Goal: Information Seeking & Learning: Learn about a topic

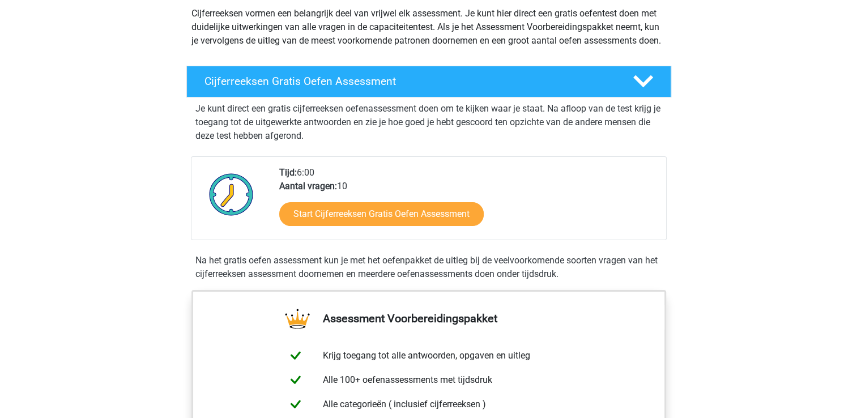
scroll to position [142, 0]
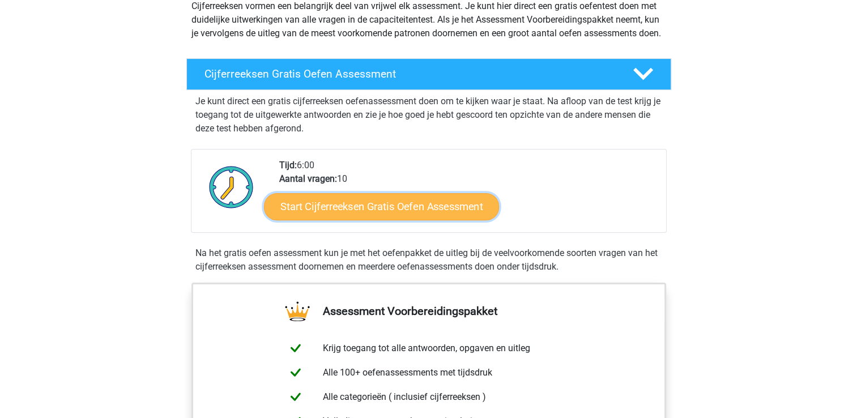
click at [354, 220] on link "Start Cijferreeksen Gratis Oefen Assessment" at bounding box center [381, 206] width 235 height 27
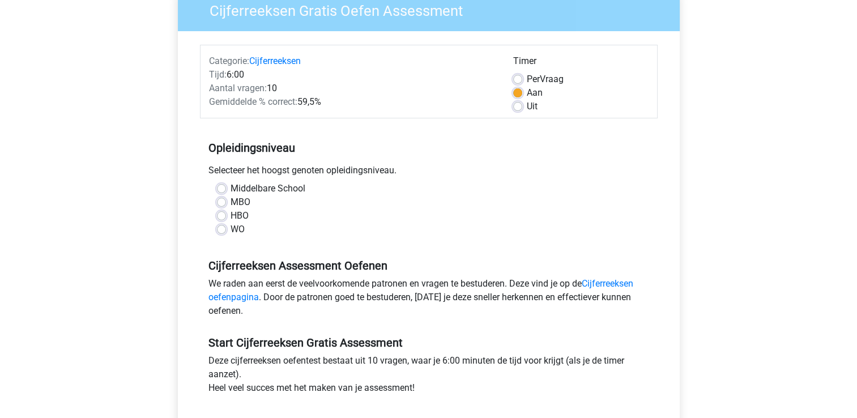
scroll to position [113, 0]
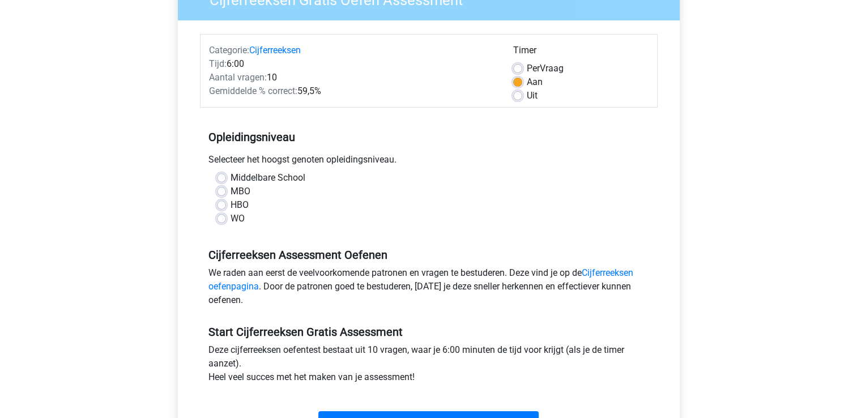
click at [527, 97] on label "Uit" at bounding box center [532, 96] width 11 height 14
click at [519, 97] on input "Uit" at bounding box center [517, 94] width 9 height 11
radio input "true"
click at [527, 82] on label "Aan" at bounding box center [535, 82] width 16 height 14
click at [519, 82] on input "Aan" at bounding box center [517, 80] width 9 height 11
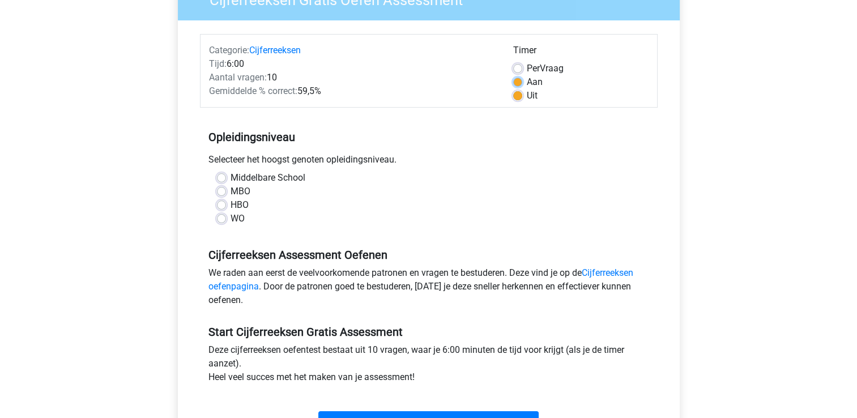
radio input "true"
click at [231, 190] on label "MBO" at bounding box center [241, 192] width 20 height 14
click at [220, 190] on input "MBO" at bounding box center [221, 190] width 9 height 11
radio input "true"
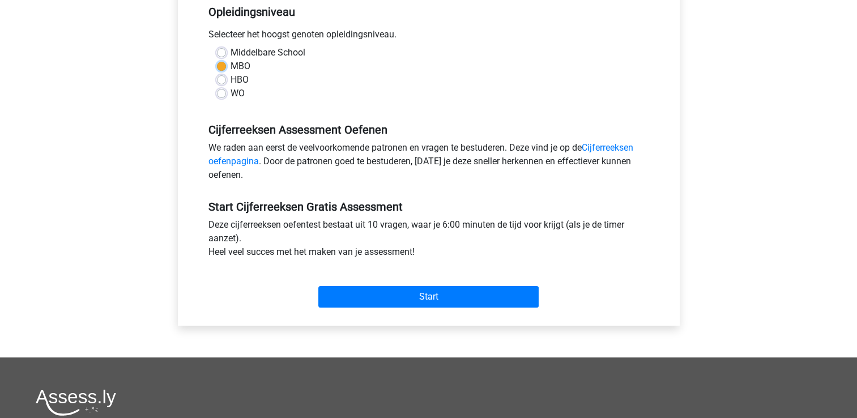
scroll to position [249, 0]
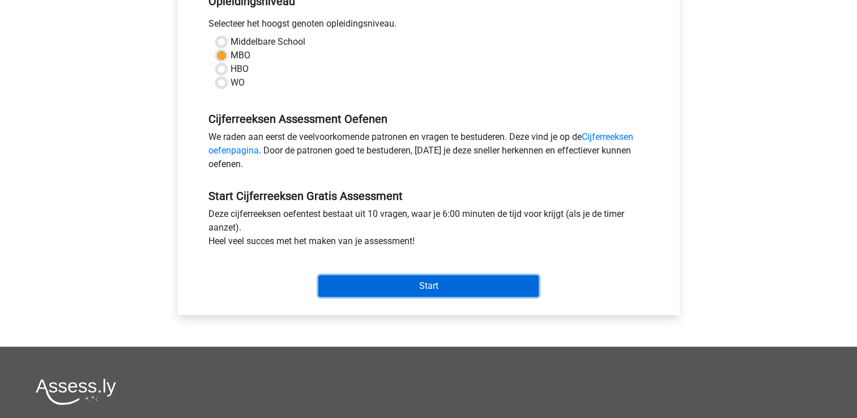
click at [443, 289] on input "Start" at bounding box center [428, 286] width 220 height 22
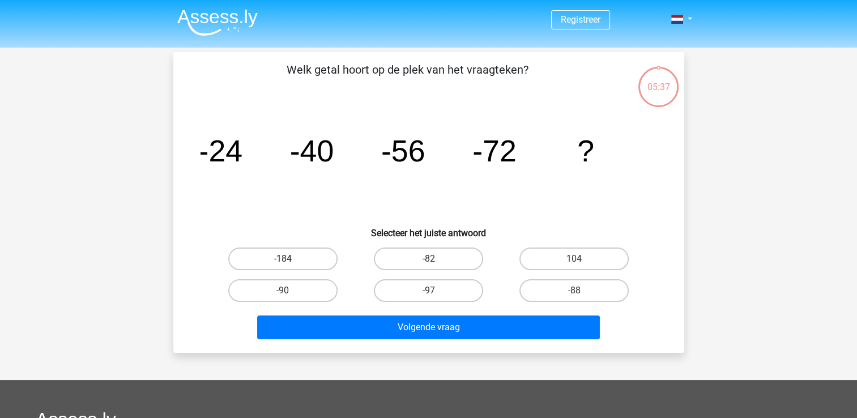
click at [288, 255] on label "-184" at bounding box center [282, 259] width 109 height 23
click at [288, 259] on input "-184" at bounding box center [286, 262] width 7 height 7
radio input "true"
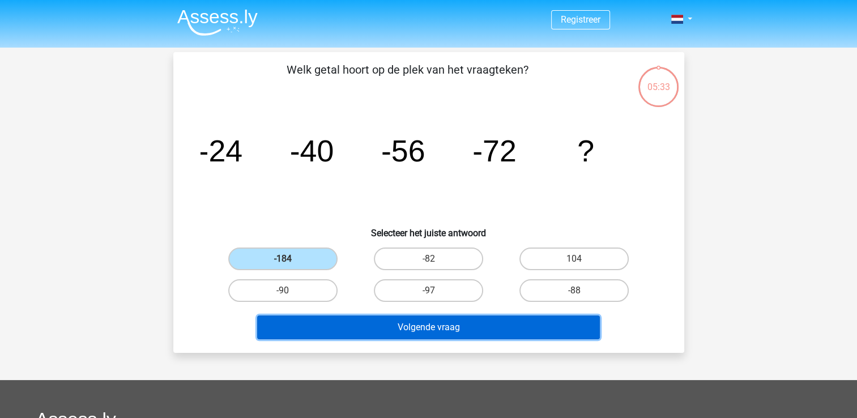
click at [442, 325] on button "Volgende vraag" at bounding box center [428, 328] width 343 height 24
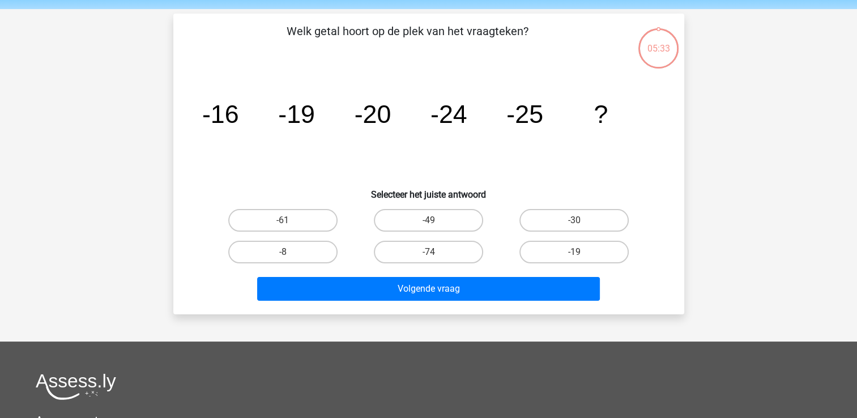
scroll to position [52, 0]
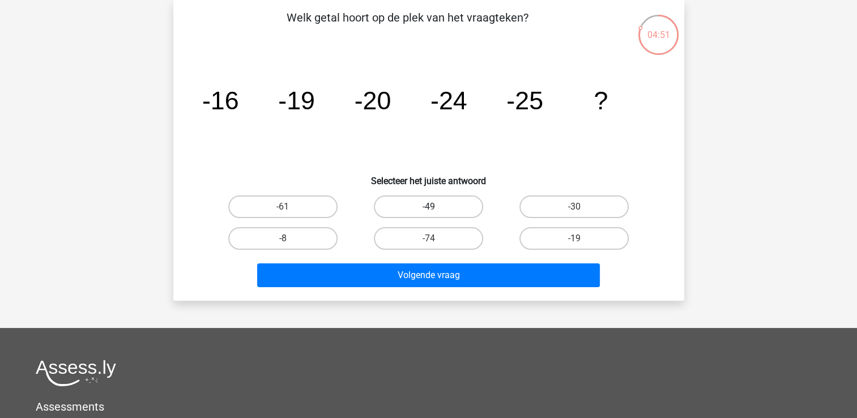
click at [429, 205] on label "-49" at bounding box center [428, 206] width 109 height 23
click at [429, 207] on input "-49" at bounding box center [431, 210] width 7 height 7
radio input "true"
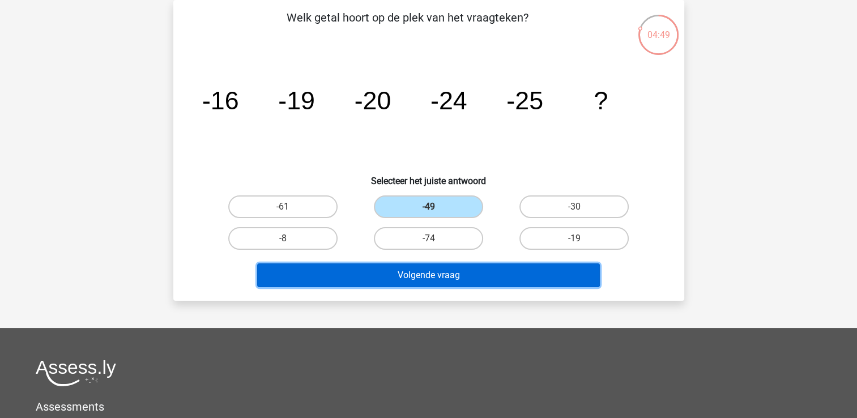
click at [448, 276] on button "Volgende vraag" at bounding box center [428, 275] width 343 height 24
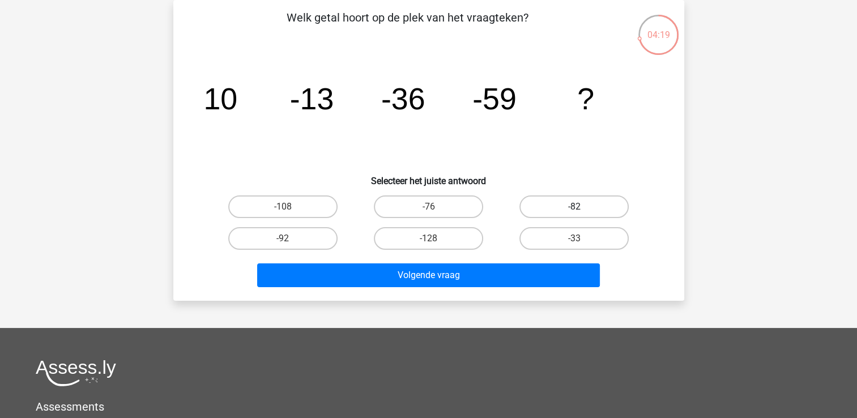
click at [551, 205] on label "-82" at bounding box center [574, 206] width 109 height 23
click at [575, 207] on input "-82" at bounding box center [578, 210] width 7 height 7
radio input "true"
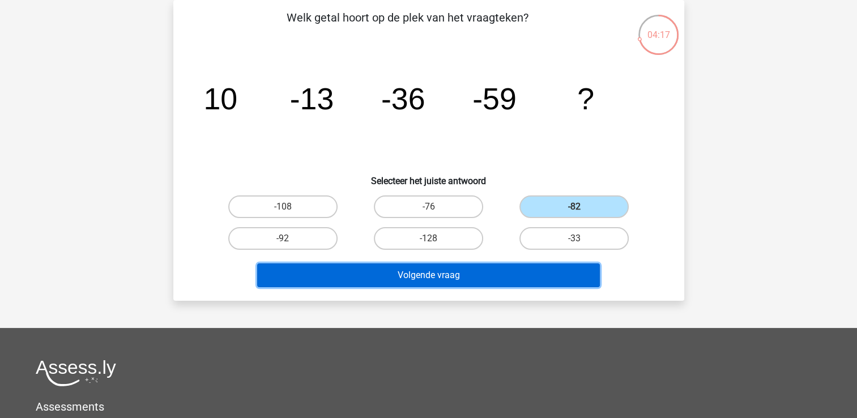
click at [474, 280] on button "Volgende vraag" at bounding box center [428, 275] width 343 height 24
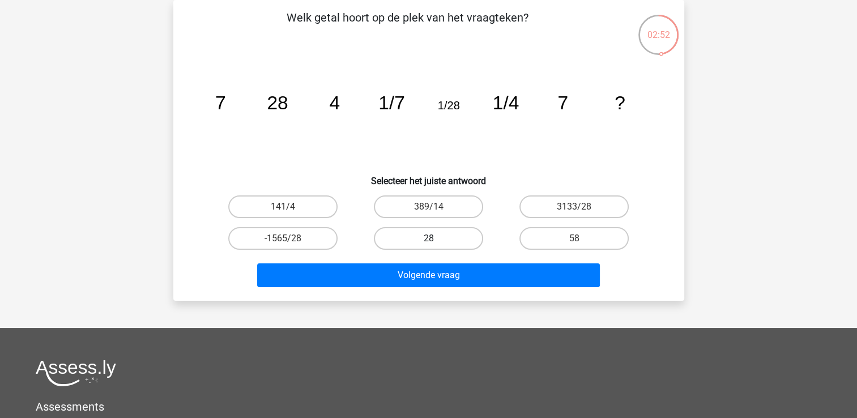
click at [443, 241] on label "28" at bounding box center [428, 238] width 109 height 23
click at [436, 241] on input "28" at bounding box center [431, 242] width 7 height 7
radio input "true"
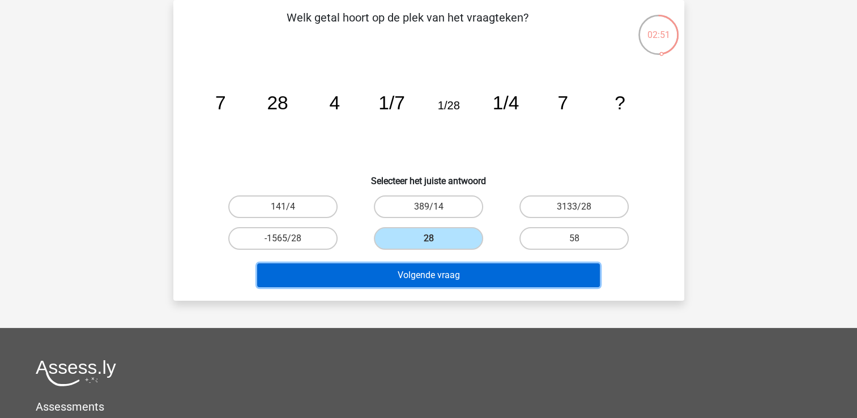
click at [512, 271] on button "Volgende vraag" at bounding box center [428, 275] width 343 height 24
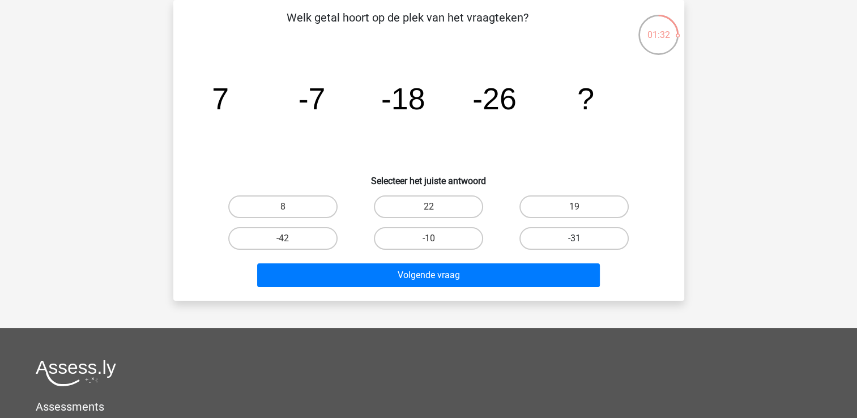
click at [562, 235] on label "-31" at bounding box center [574, 238] width 109 height 23
click at [575, 239] on input "-31" at bounding box center [578, 242] width 7 height 7
radio input "true"
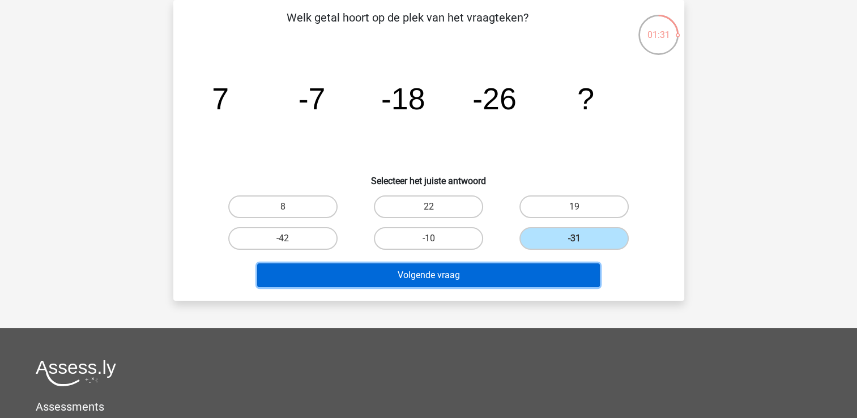
click at [486, 282] on button "Volgende vraag" at bounding box center [428, 275] width 343 height 24
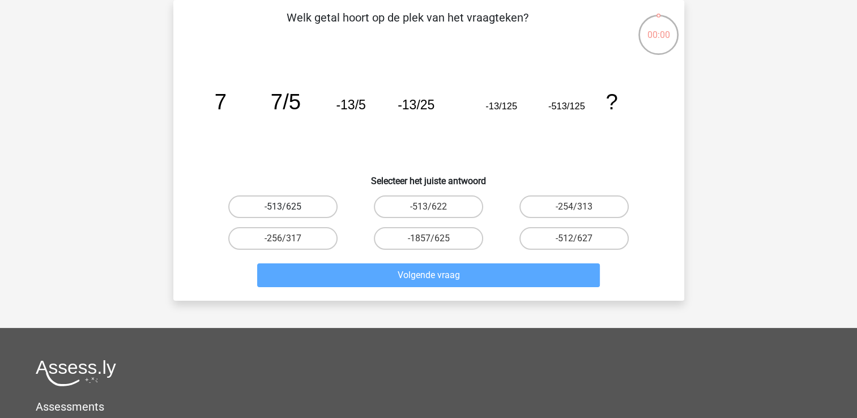
click at [270, 209] on label "-513/625" at bounding box center [282, 206] width 109 height 23
click at [283, 209] on input "-513/625" at bounding box center [286, 210] width 7 height 7
radio input "true"
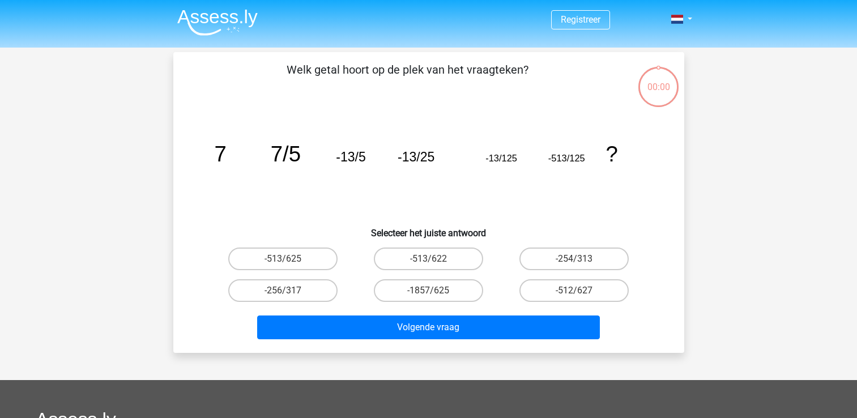
scroll to position [52, 0]
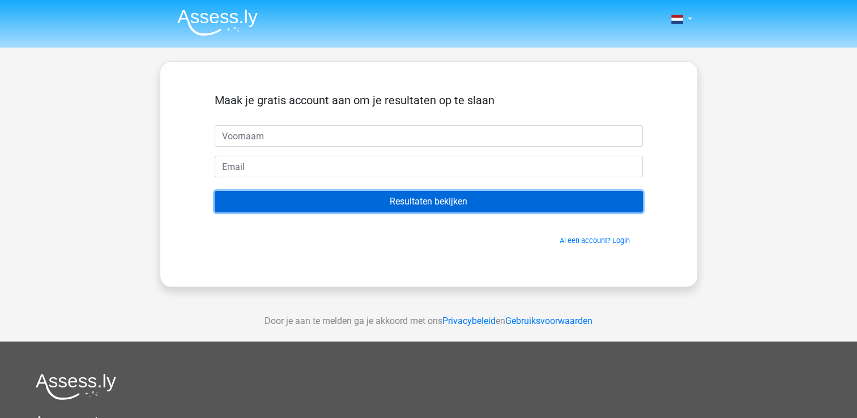
click at [432, 199] on input "Resultaten bekijken" at bounding box center [429, 202] width 428 height 22
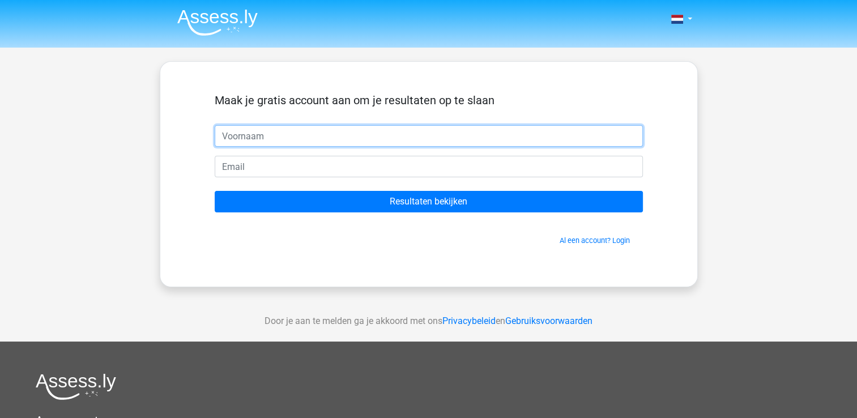
click at [287, 135] on input "text" at bounding box center [429, 136] width 428 height 22
type input "v"
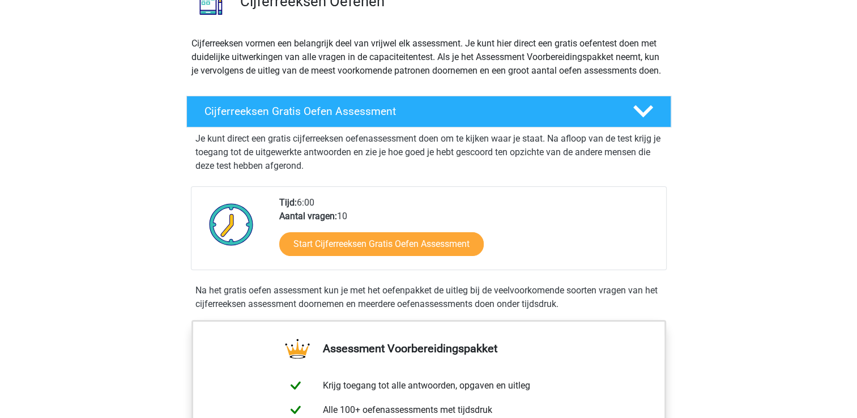
scroll to position [113, 0]
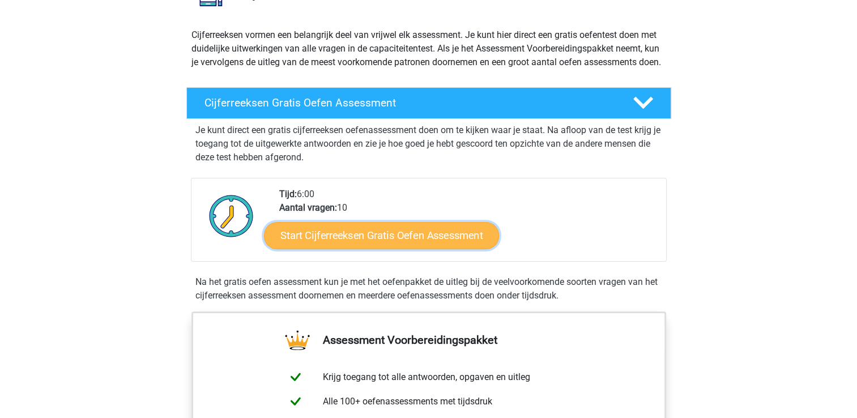
click at [414, 246] on link "Start Cijferreeksen Gratis Oefen Assessment" at bounding box center [381, 235] width 235 height 27
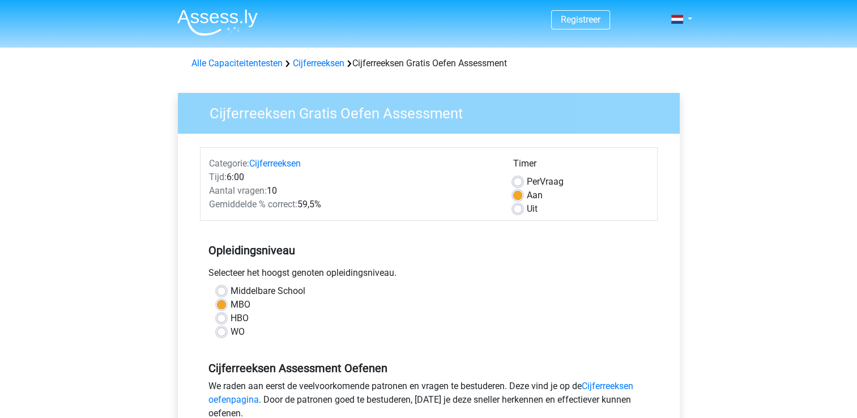
click at [527, 211] on label "Uit" at bounding box center [532, 209] width 11 height 14
click at [519, 211] on input "Uit" at bounding box center [517, 207] width 9 height 11
radio input "true"
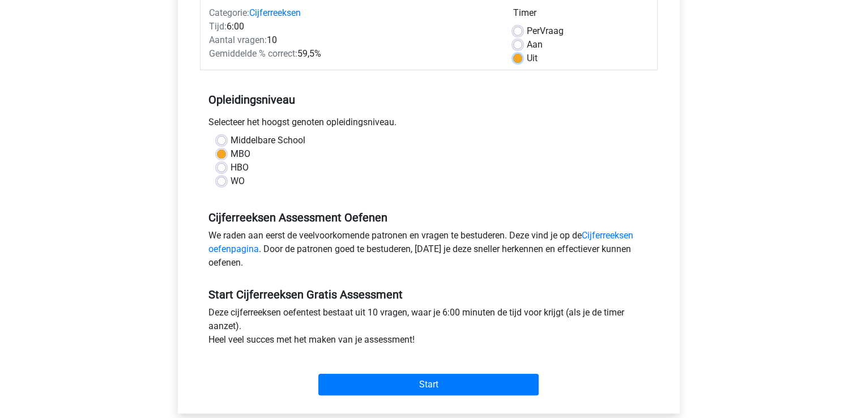
scroll to position [159, 0]
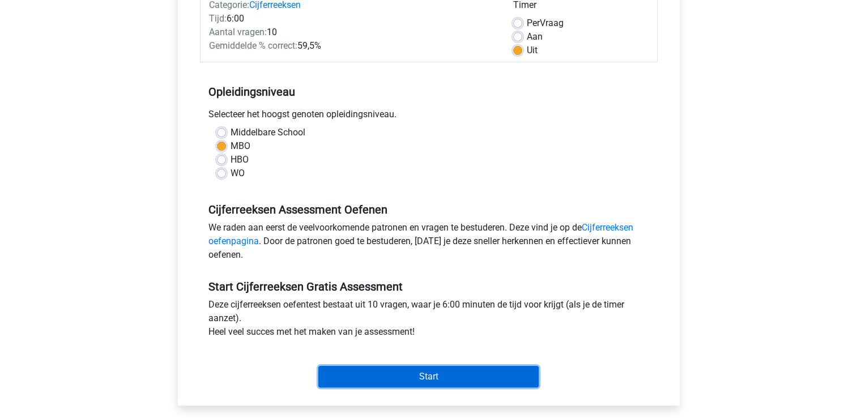
click at [424, 375] on input "Start" at bounding box center [428, 377] width 220 height 22
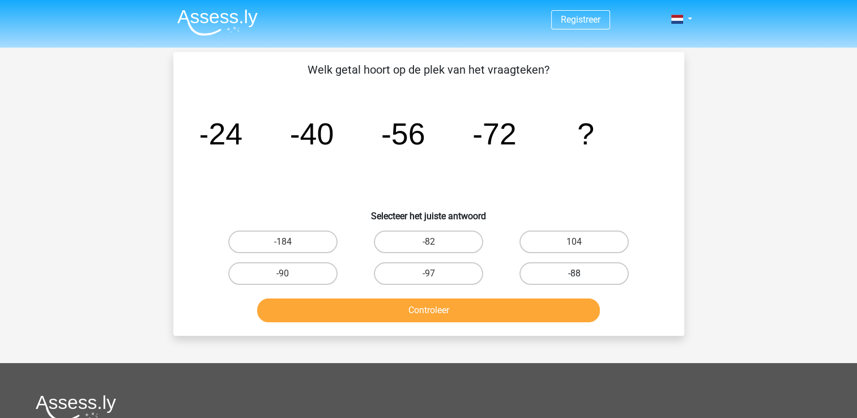
click at [564, 274] on label "-88" at bounding box center [574, 273] width 109 height 23
click at [575, 274] on input "-88" at bounding box center [578, 277] width 7 height 7
radio input "true"
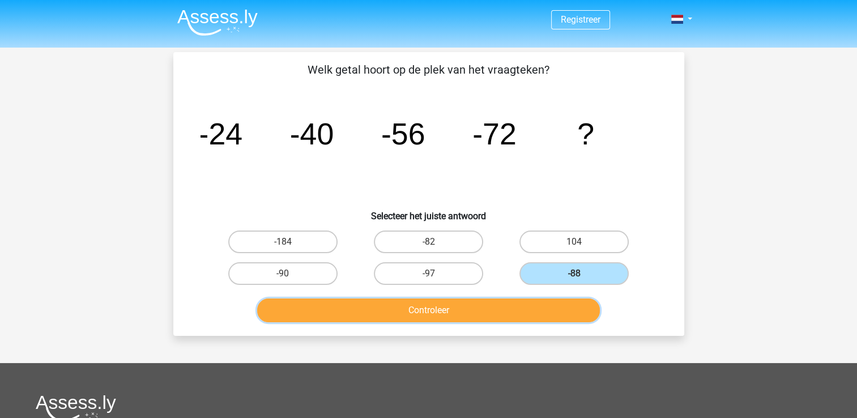
click at [496, 313] on button "Controleer" at bounding box center [428, 311] width 343 height 24
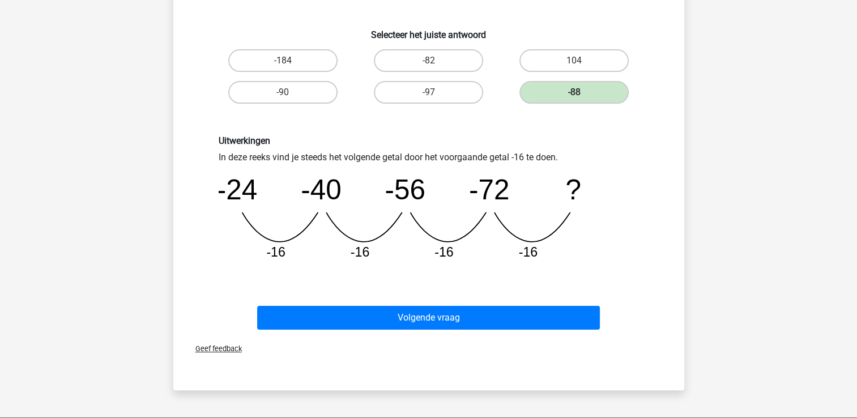
scroll to position [204, 0]
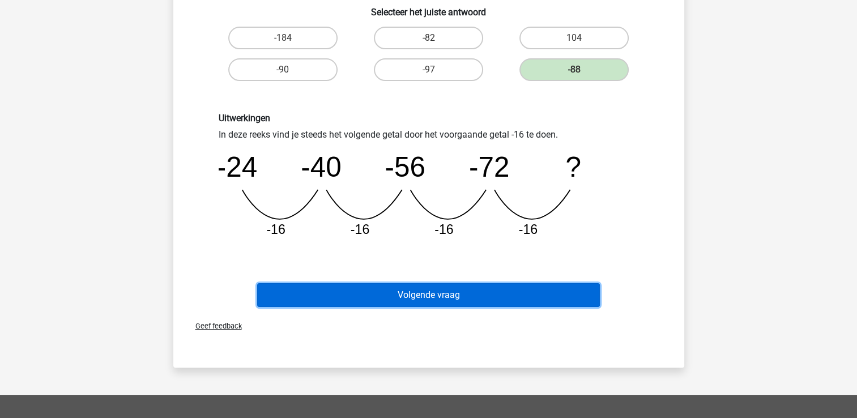
click at [462, 291] on button "Volgende vraag" at bounding box center [428, 295] width 343 height 24
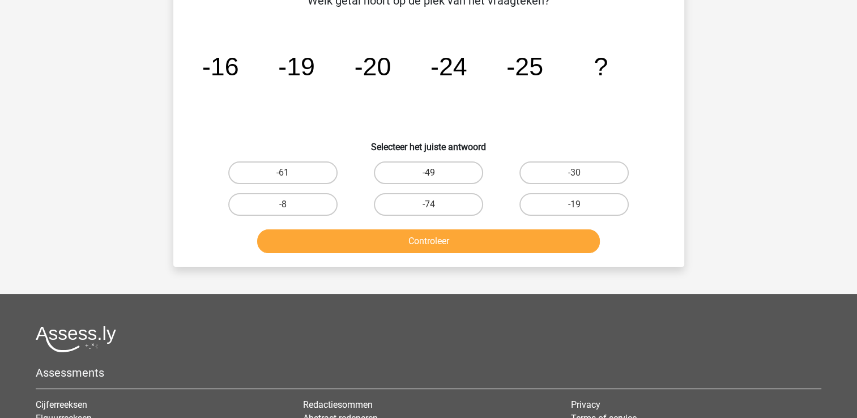
scroll to position [52, 0]
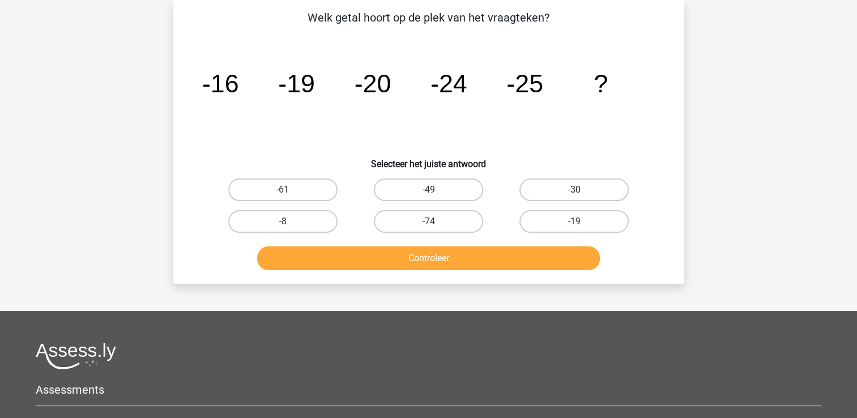
click at [575, 185] on label "-30" at bounding box center [574, 189] width 109 height 23
click at [575, 190] on input "-30" at bounding box center [578, 193] width 7 height 7
radio input "true"
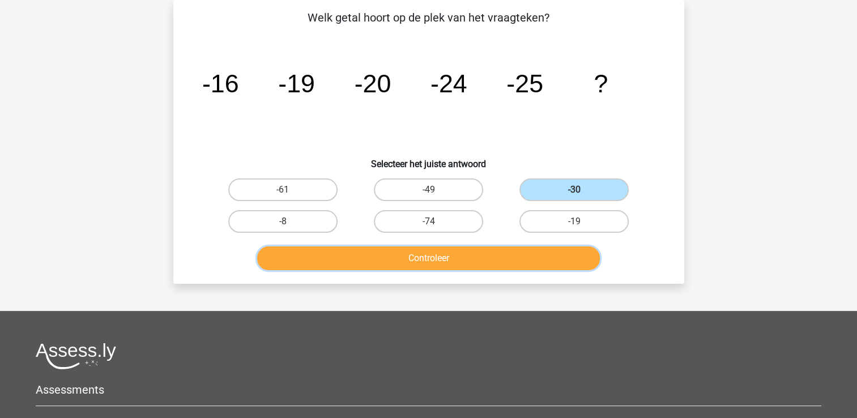
click at [444, 260] on button "Controleer" at bounding box center [428, 258] width 343 height 24
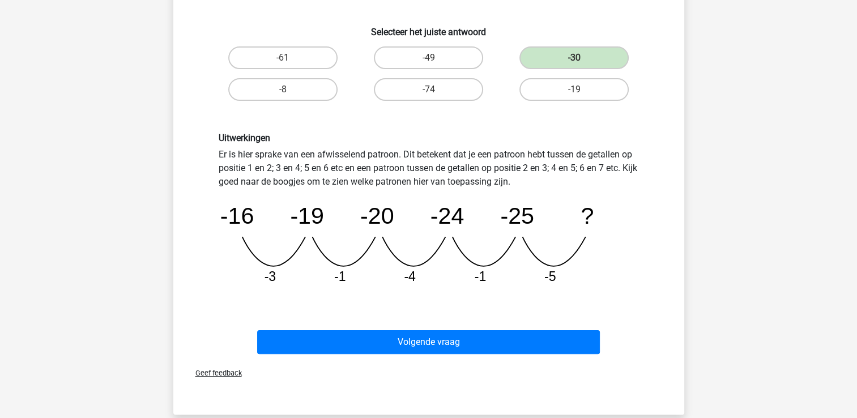
scroll to position [188, 0]
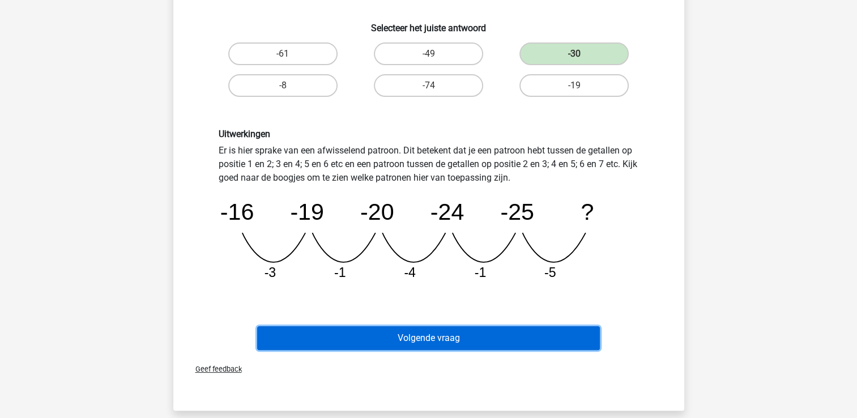
click at [444, 334] on button "Volgende vraag" at bounding box center [428, 338] width 343 height 24
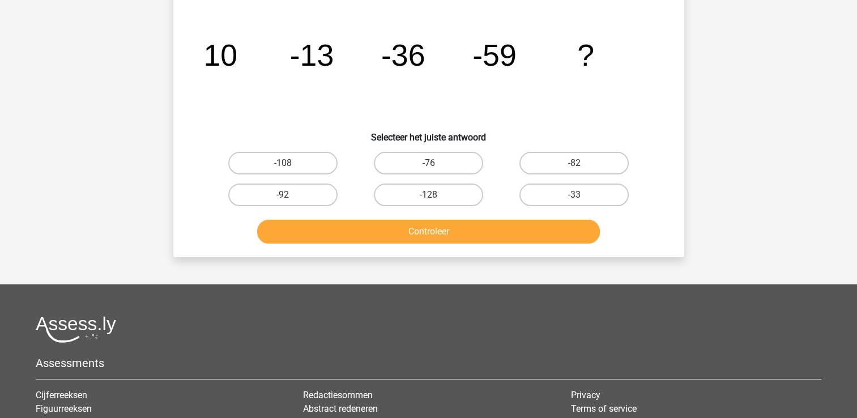
scroll to position [52, 0]
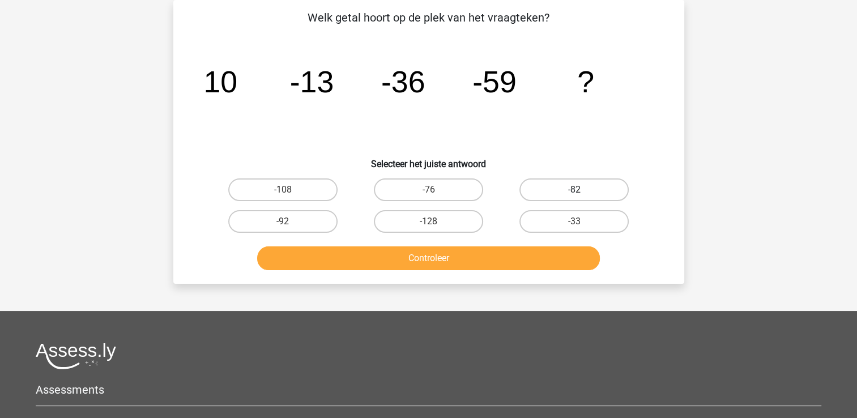
click at [568, 190] on label "-82" at bounding box center [574, 189] width 109 height 23
click at [575, 190] on input "-82" at bounding box center [578, 193] width 7 height 7
radio input "true"
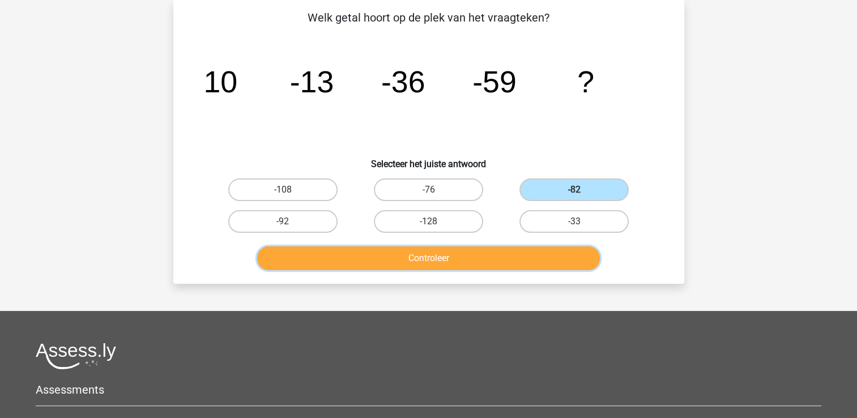
click at [451, 259] on button "Controleer" at bounding box center [428, 258] width 343 height 24
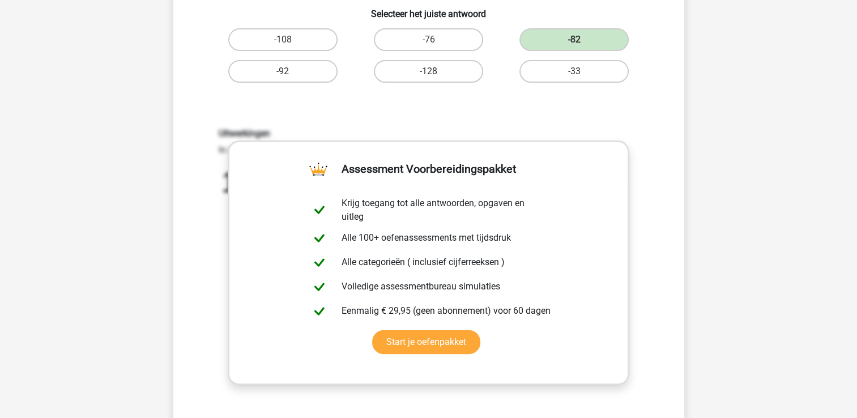
scroll to position [204, 0]
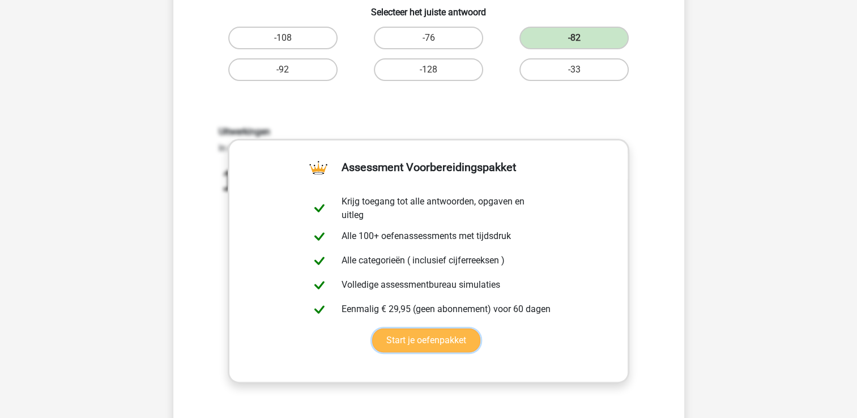
click at [440, 338] on link "Start je oefenpakket" at bounding box center [426, 341] width 108 height 24
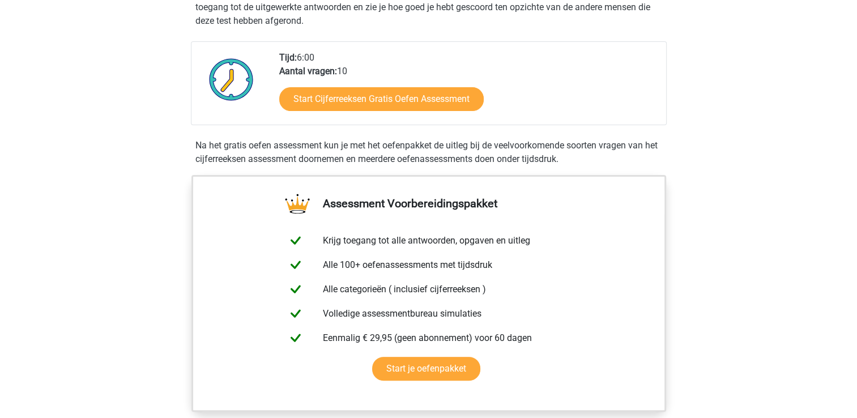
scroll to position [272, 0]
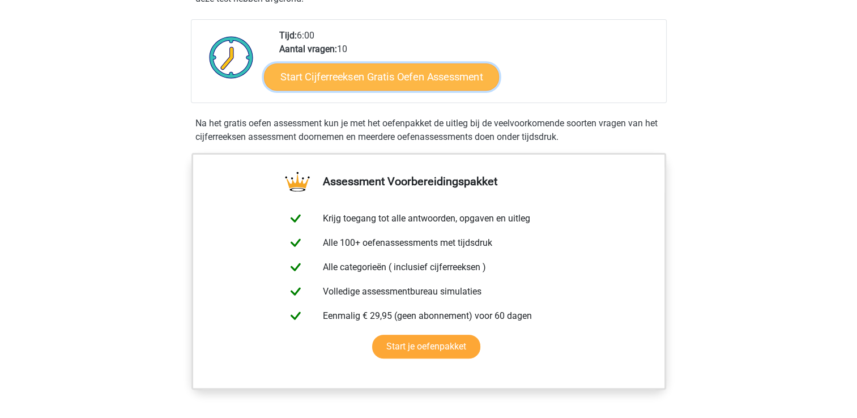
click at [432, 90] on link "Start Cijferreeksen Gratis Oefen Assessment" at bounding box center [381, 76] width 235 height 27
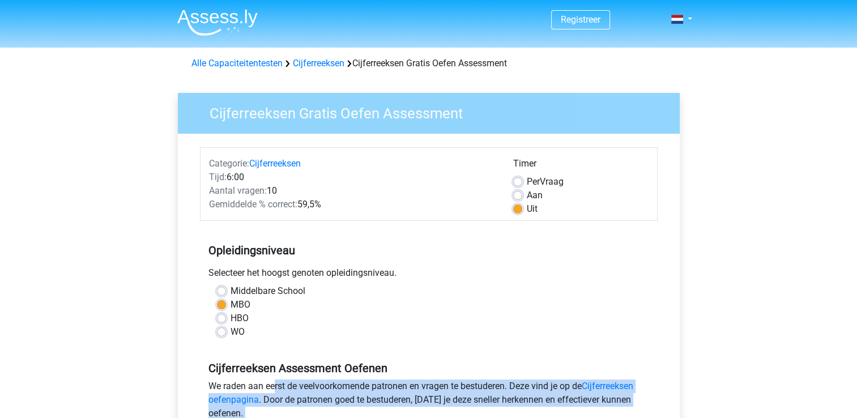
drag, startPoint x: 856, startPoint y: 409, endPoint x: 790, endPoint y: 379, distance: 72.3
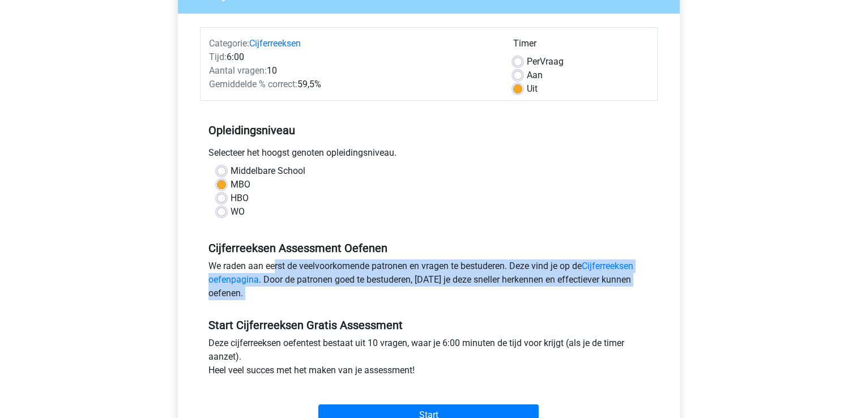
scroll to position [121, 0]
click at [769, 273] on div "Registreer Nederlands English" at bounding box center [428, 326] width 857 height 895
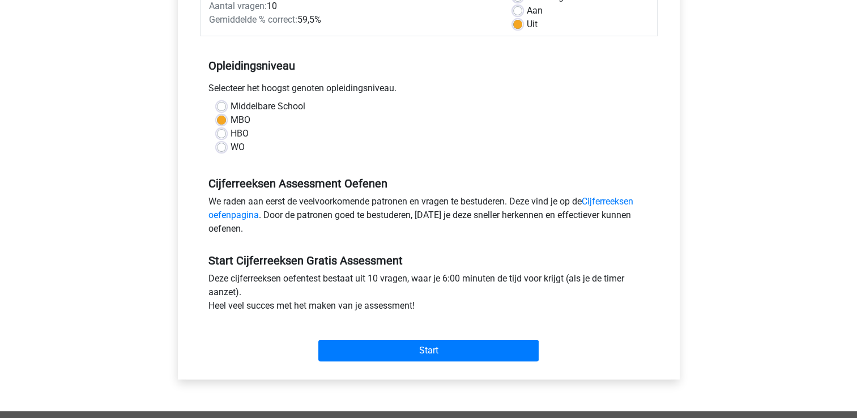
scroll to position [196, 0]
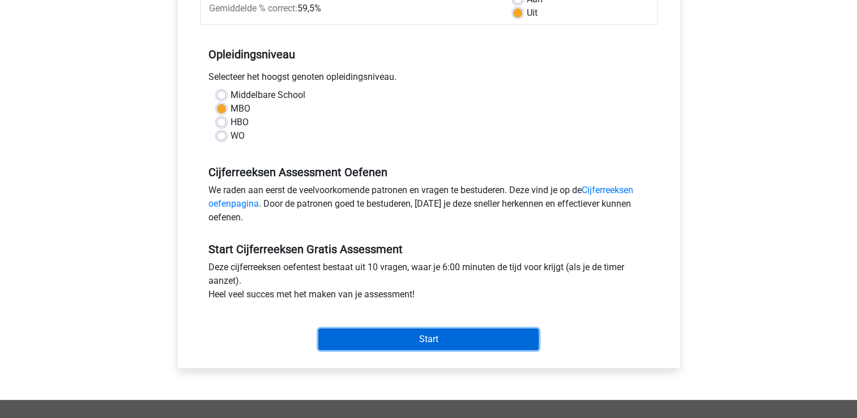
click at [431, 338] on input "Start" at bounding box center [428, 340] width 220 height 22
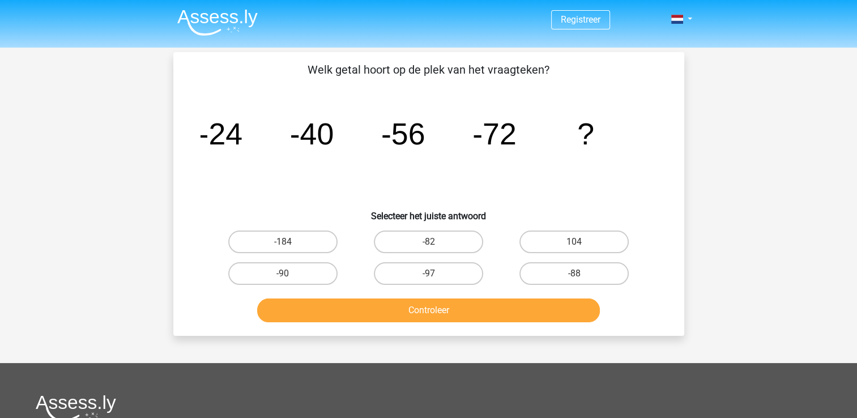
click at [580, 276] on input "-88" at bounding box center [578, 277] width 7 height 7
radio input "true"
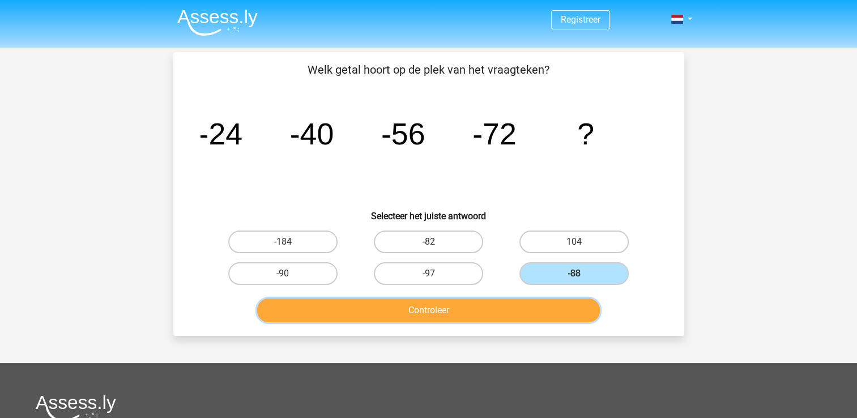
click at [476, 312] on button "Controleer" at bounding box center [428, 311] width 343 height 24
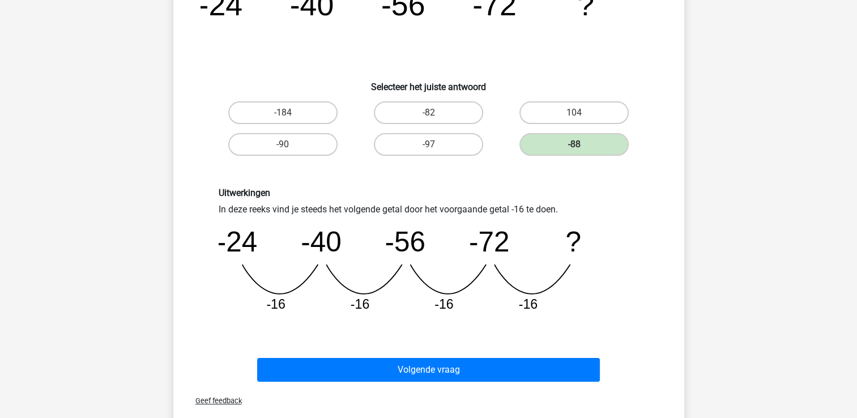
scroll to position [136, 0]
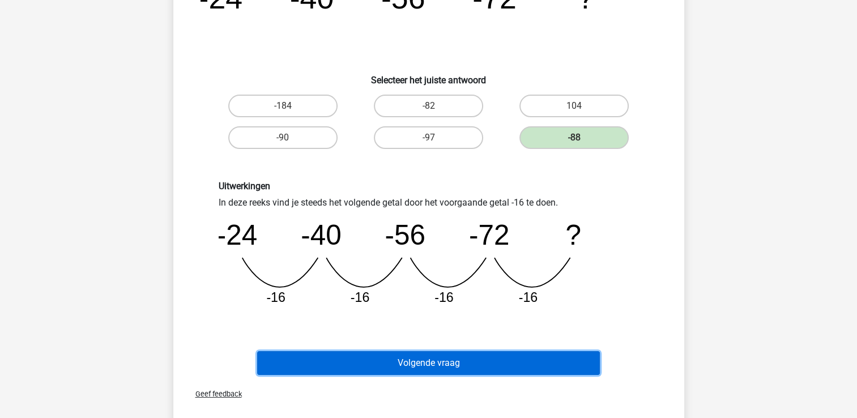
click at [485, 359] on button "Volgende vraag" at bounding box center [428, 363] width 343 height 24
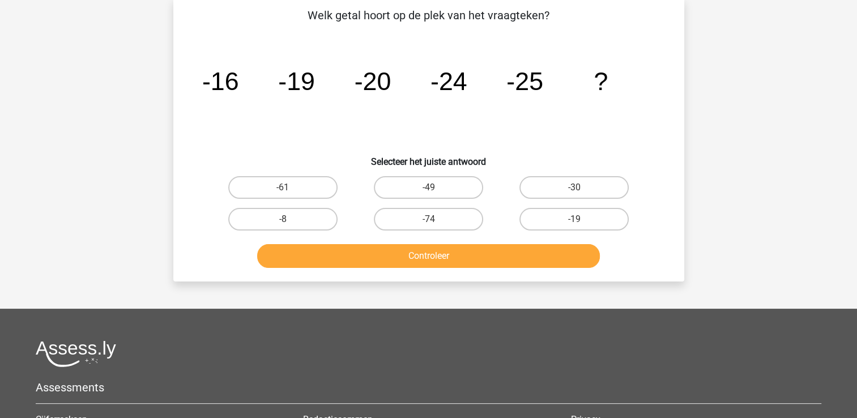
scroll to position [52, 0]
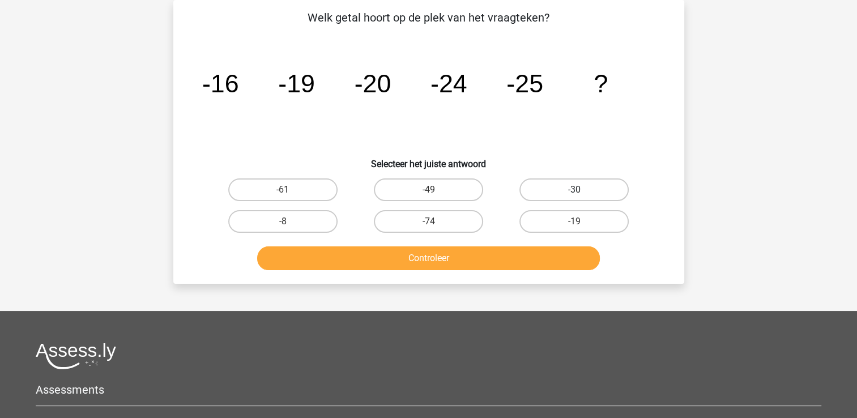
click at [574, 187] on label "-30" at bounding box center [574, 189] width 109 height 23
click at [575, 190] on input "-30" at bounding box center [578, 193] width 7 height 7
radio input "true"
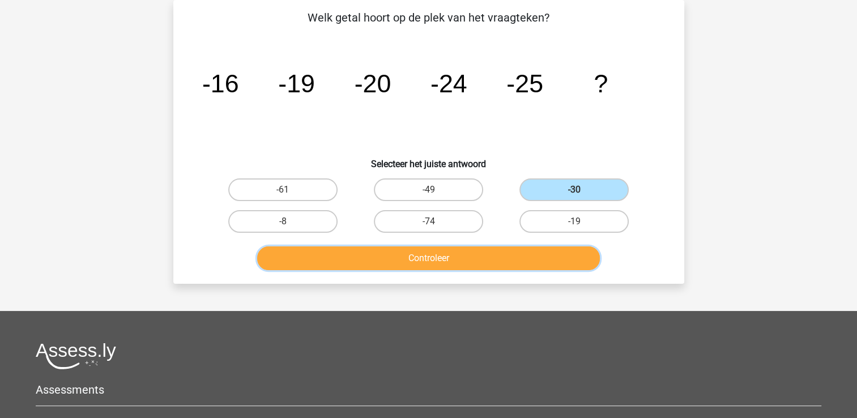
click at [441, 263] on button "Controleer" at bounding box center [428, 258] width 343 height 24
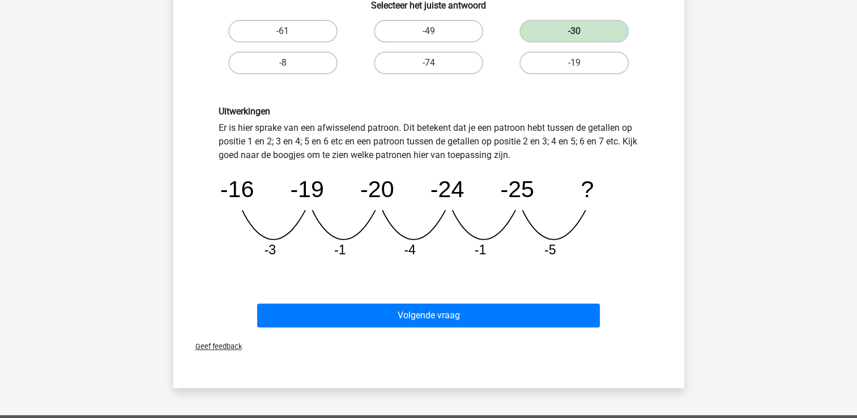
scroll to position [233, 0]
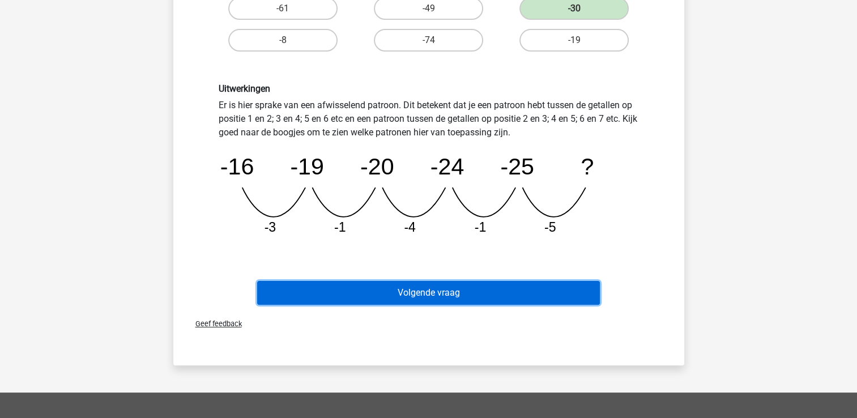
click at [435, 286] on button "Volgende vraag" at bounding box center [428, 293] width 343 height 24
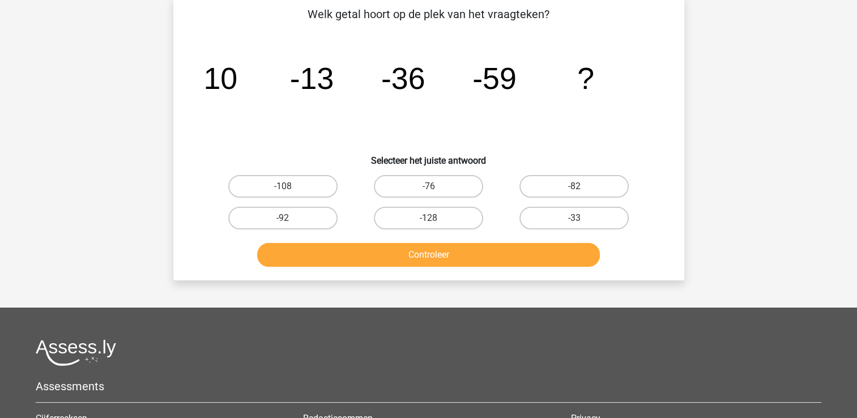
scroll to position [52, 0]
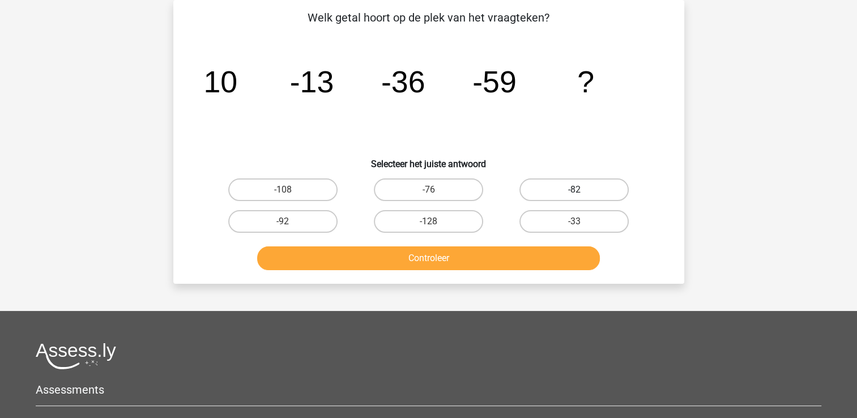
click at [551, 184] on label "-82" at bounding box center [574, 189] width 109 height 23
click at [575, 190] on input "-82" at bounding box center [578, 193] width 7 height 7
radio input "true"
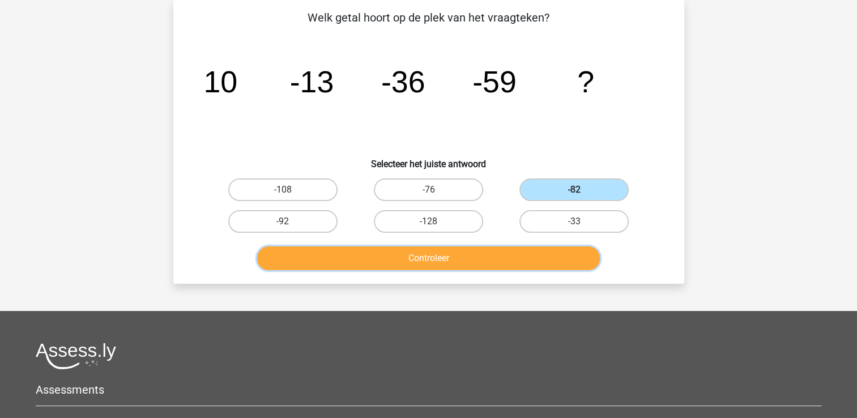
click at [447, 255] on button "Controleer" at bounding box center [428, 258] width 343 height 24
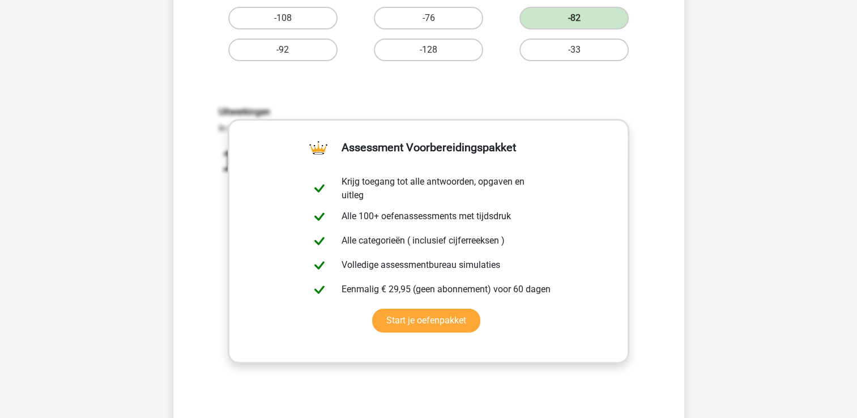
scroll to position [233, 0]
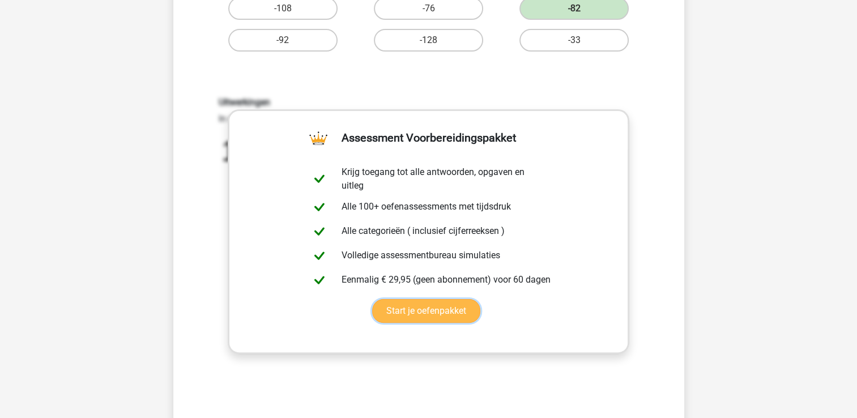
click at [413, 316] on link "Start je oefenpakket" at bounding box center [426, 311] width 108 height 24
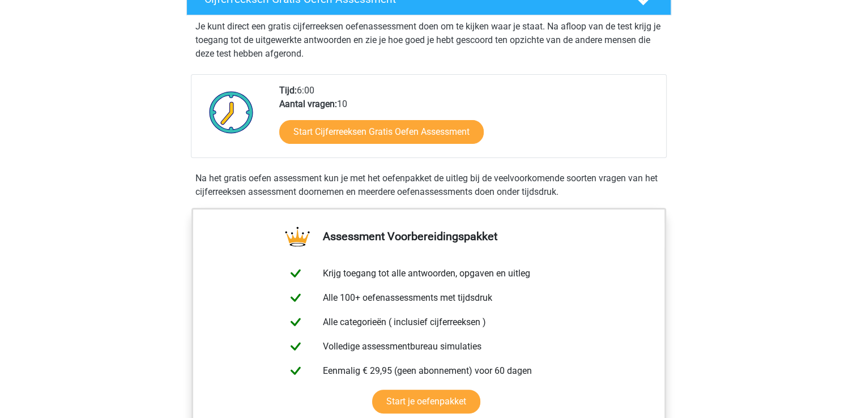
scroll to position [234, 0]
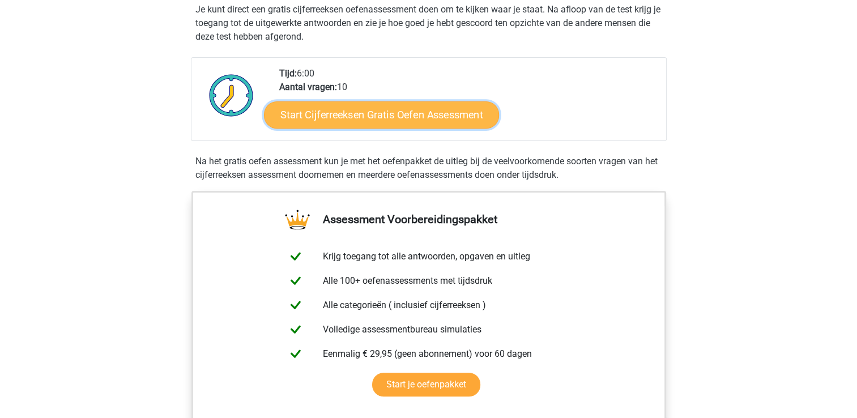
click at [377, 126] on link "Start Cijferreeksen Gratis Oefen Assessment" at bounding box center [381, 114] width 235 height 27
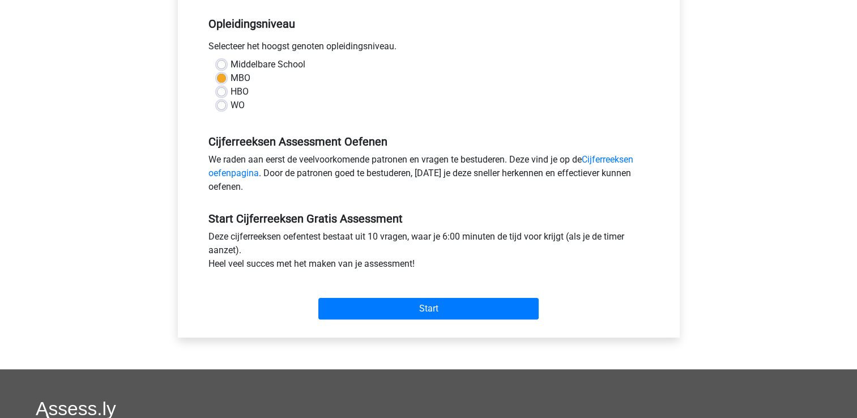
scroll to position [279, 0]
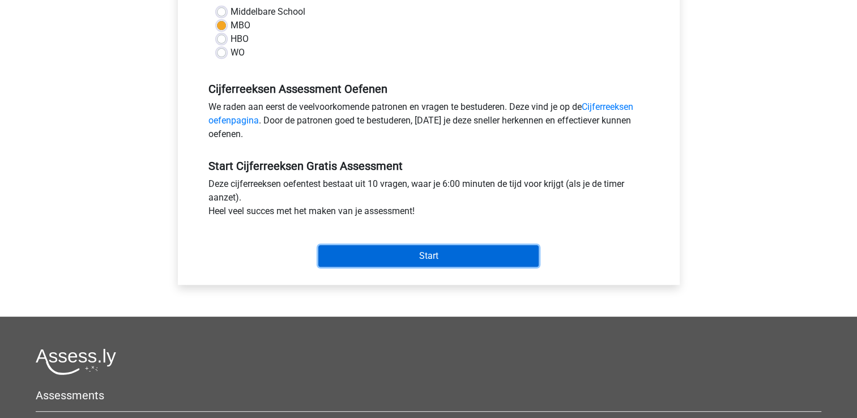
click at [450, 249] on input "Start" at bounding box center [428, 256] width 220 height 22
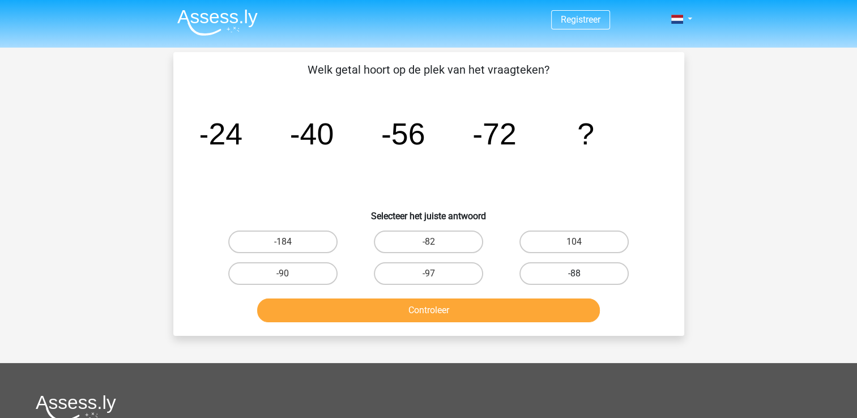
click at [556, 264] on label "-88" at bounding box center [574, 273] width 109 height 23
click at [575, 274] on input "-88" at bounding box center [578, 277] width 7 height 7
radio input "true"
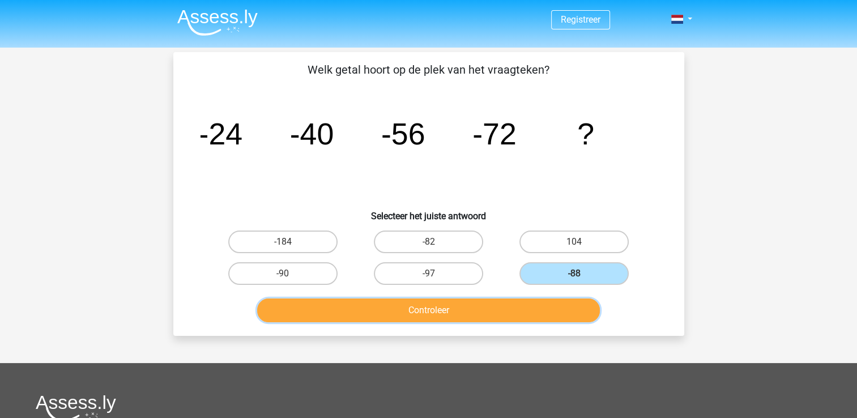
click at [453, 309] on button "Controleer" at bounding box center [428, 311] width 343 height 24
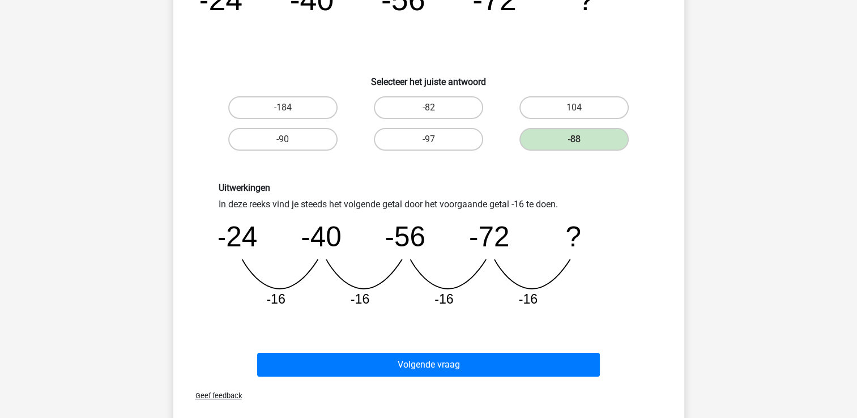
scroll to position [136, 0]
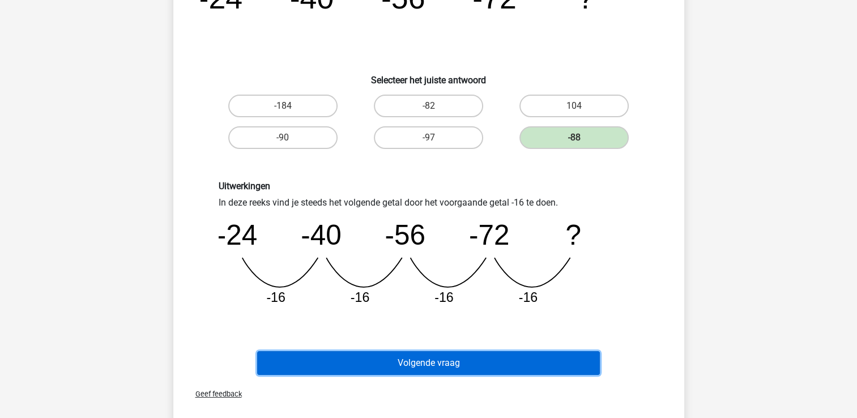
click at [440, 356] on button "Volgende vraag" at bounding box center [428, 363] width 343 height 24
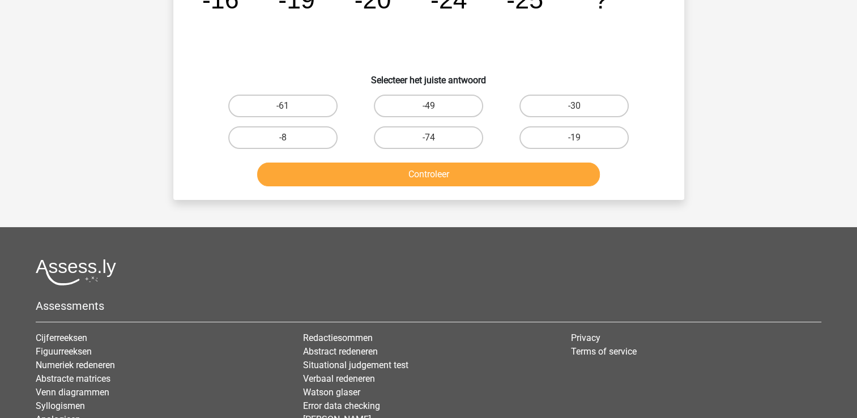
scroll to position [52, 0]
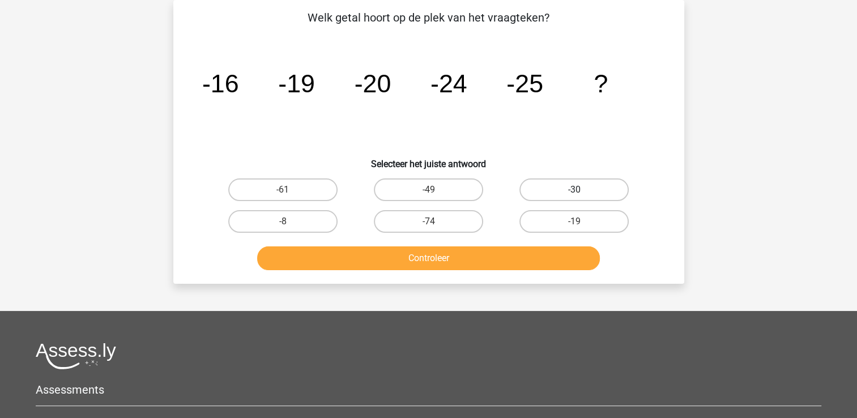
click at [564, 185] on label "-30" at bounding box center [574, 189] width 109 height 23
click at [575, 190] on input "-30" at bounding box center [578, 193] width 7 height 7
radio input "true"
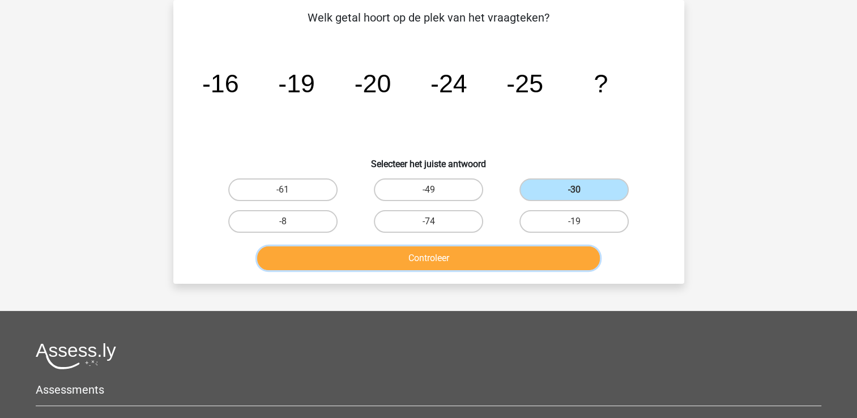
click at [455, 264] on button "Controleer" at bounding box center [428, 258] width 343 height 24
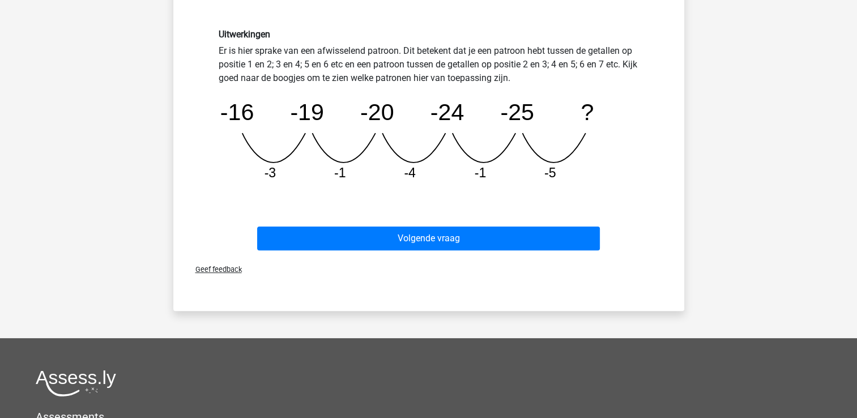
scroll to position [294, 0]
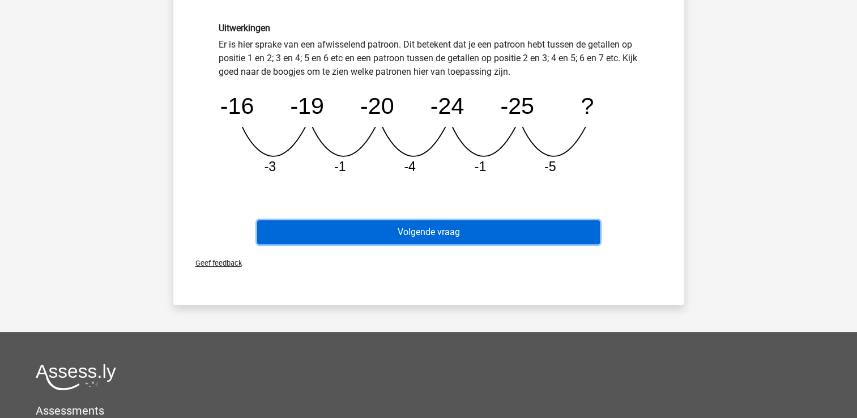
click at [487, 236] on button "Volgende vraag" at bounding box center [428, 232] width 343 height 24
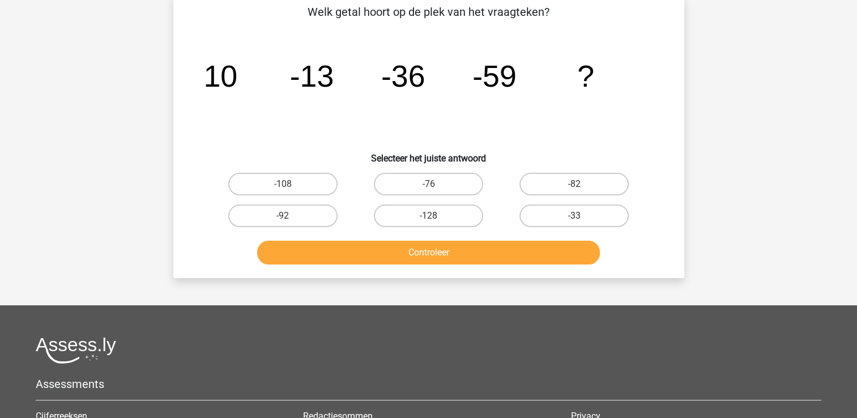
scroll to position [52, 0]
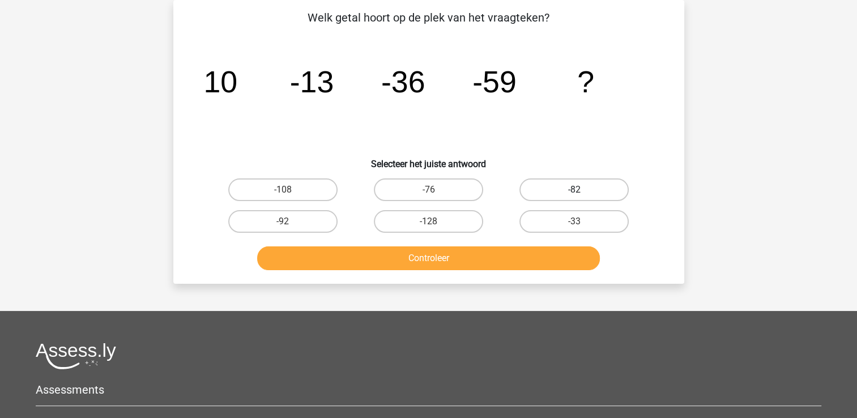
click at [577, 187] on label "-82" at bounding box center [574, 189] width 109 height 23
click at [577, 190] on input "-82" at bounding box center [578, 193] width 7 height 7
radio input "true"
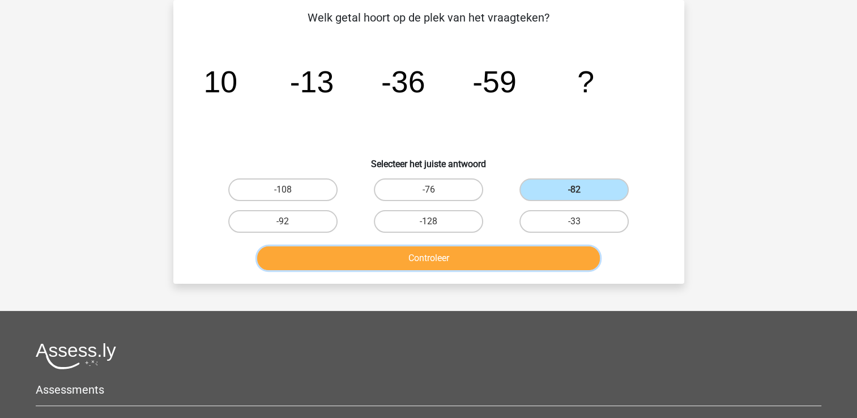
click at [455, 257] on button "Controleer" at bounding box center [428, 258] width 343 height 24
